Goal: Find specific page/section: Locate a particular part of the current website

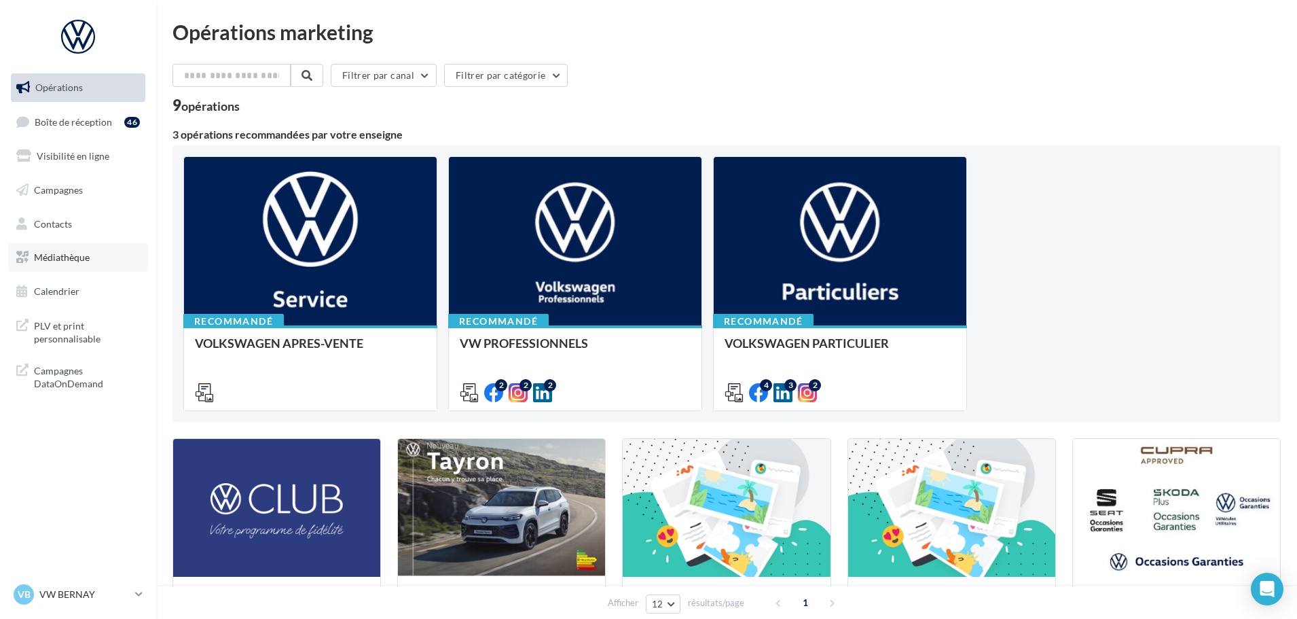
click at [92, 249] on link "Médiathèque" at bounding box center [78, 257] width 140 height 29
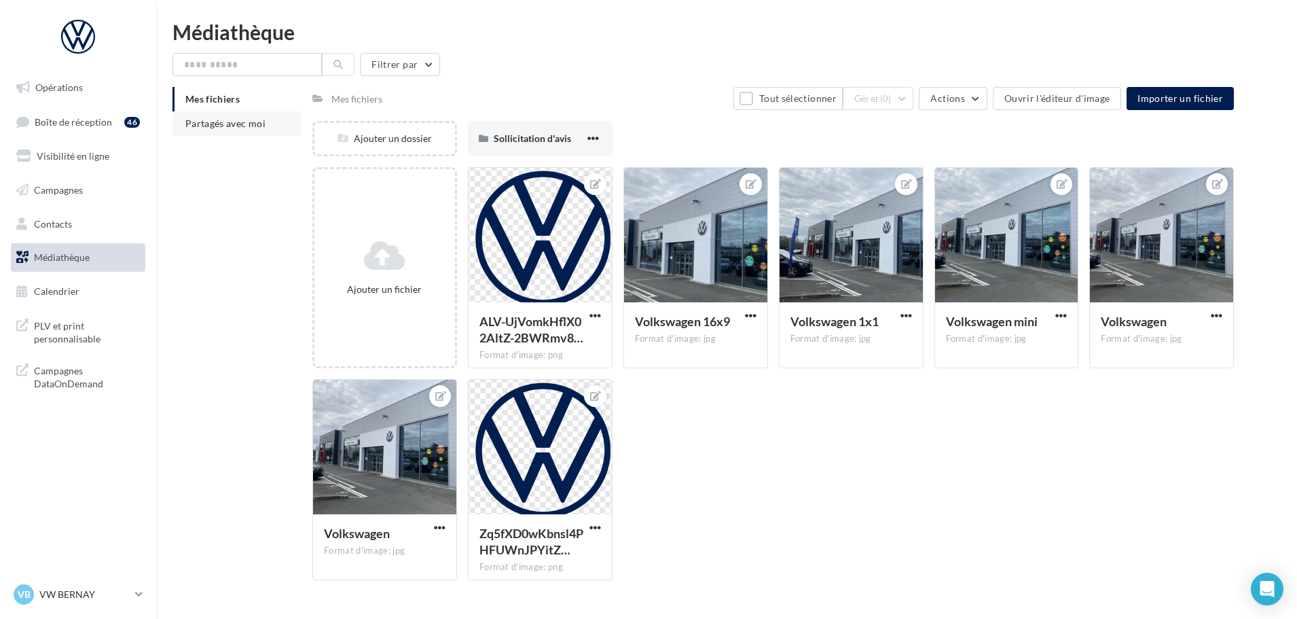
click at [238, 126] on span "Partagés avec moi" at bounding box center [225, 123] width 80 height 12
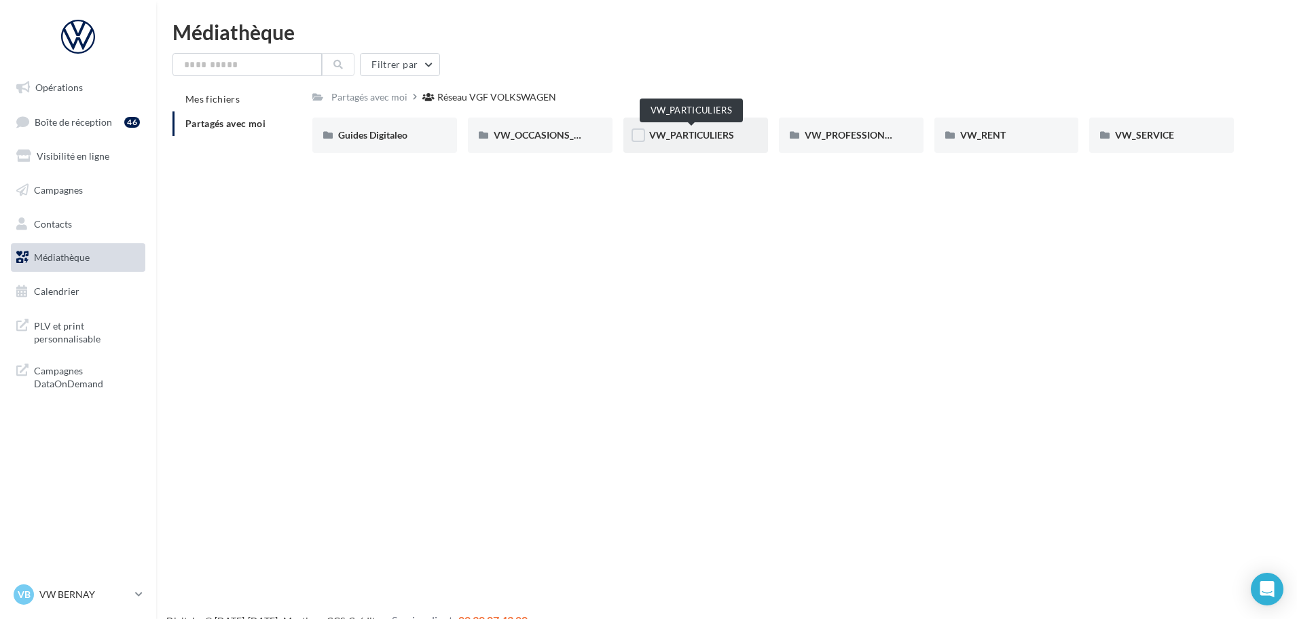
click at [721, 134] on span "VW_PARTICULIERS" at bounding box center [691, 135] width 85 height 12
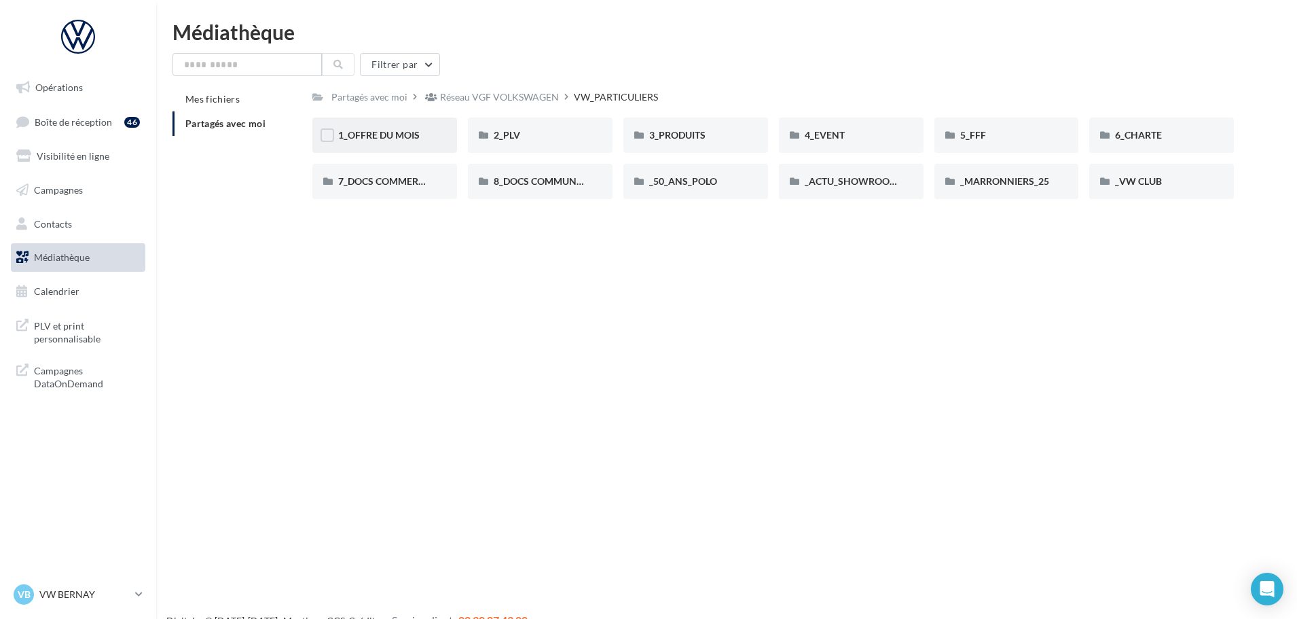
click at [366, 142] on div "1_OFFRE DU MOIS" at bounding box center [384, 135] width 93 height 14
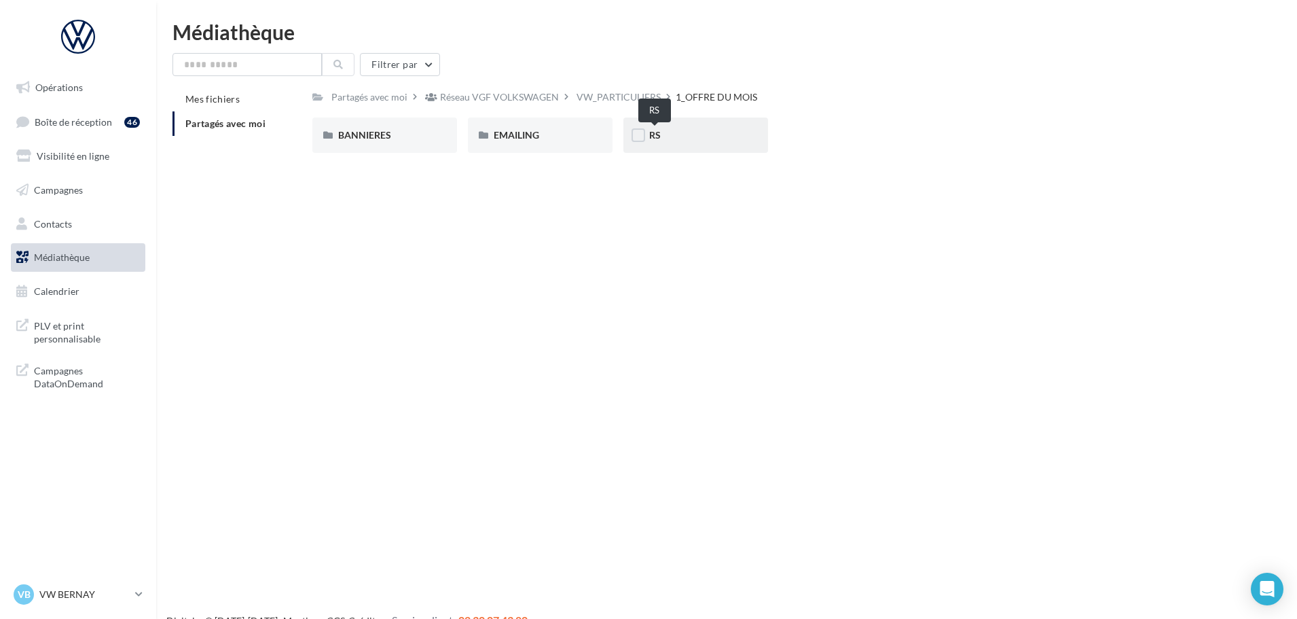
click at [658, 135] on span "RS" at bounding box center [655, 135] width 12 height 12
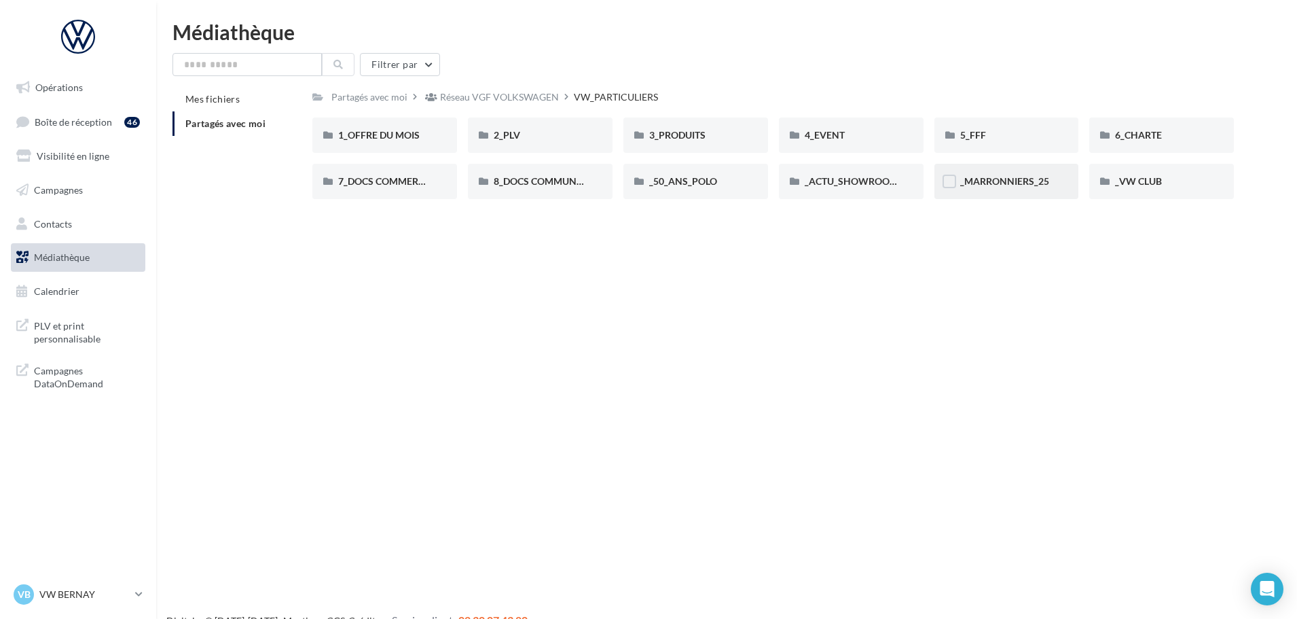
click at [1025, 183] on span "_MARRONNIERS_25" at bounding box center [1004, 181] width 89 height 12
click at [696, 139] on span "3_PRODUITS" at bounding box center [677, 135] width 56 height 12
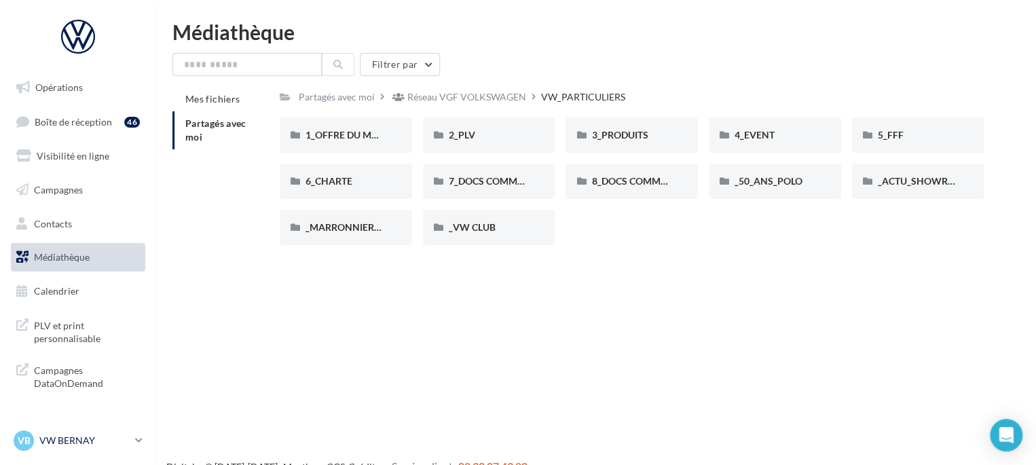
drag, startPoint x: 69, startPoint y: 450, endPoint x: 46, endPoint y: 447, distance: 22.6
click at [69, 447] on p "VW BERNAY" at bounding box center [84, 441] width 90 height 14
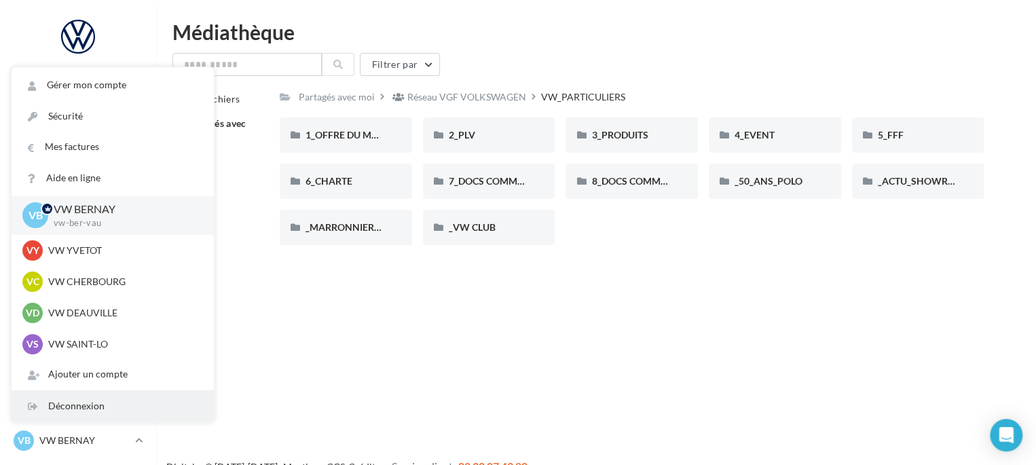
click at [58, 413] on div "Déconnexion" at bounding box center [113, 406] width 202 height 31
